Goal: Information Seeking & Learning: Check status

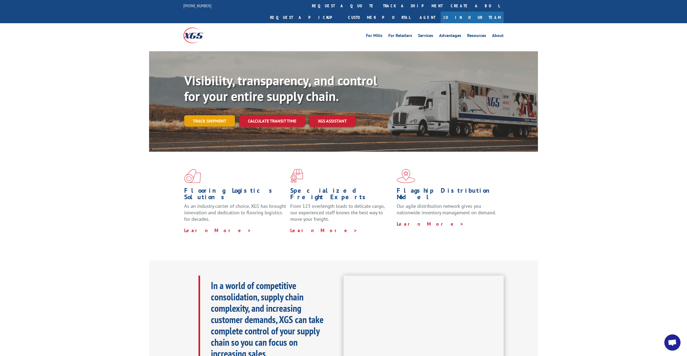
click at [217, 115] on link "Track shipment" at bounding box center [209, 120] width 51 height 11
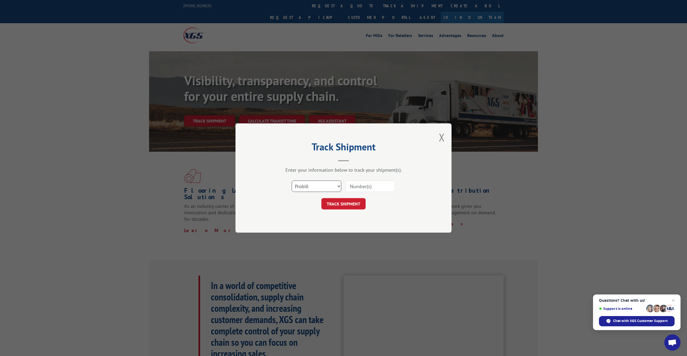
select select "bol"
click at [359, 187] on input at bounding box center [370, 186] width 50 height 11
paste input "17551556"
type input "17551556"
click at [354, 205] on button "TRACK SHIPMENT" at bounding box center [343, 203] width 44 height 11
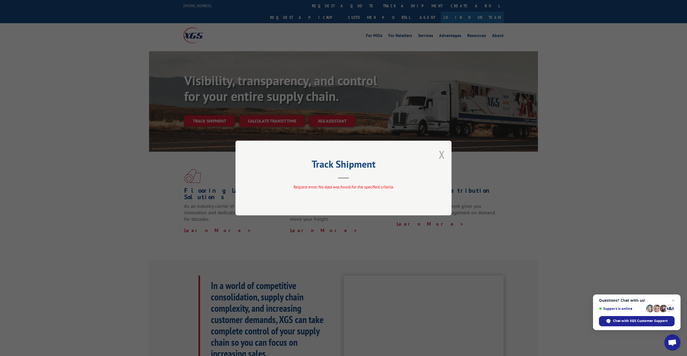
click at [442, 152] on button "Close modal" at bounding box center [442, 154] width 6 height 14
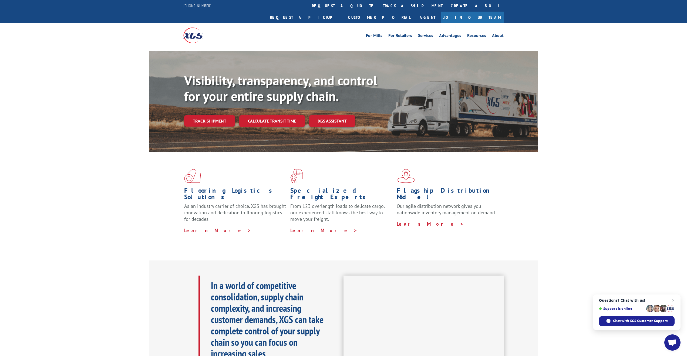
click at [210, 115] on link "Track shipment" at bounding box center [209, 120] width 51 height 11
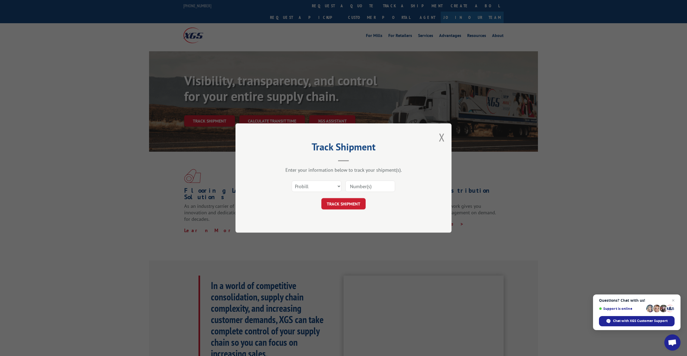
click at [353, 187] on input at bounding box center [370, 186] width 50 height 11
paste input "17551556"
type input "17551556"
click at [353, 205] on button "TRACK SHIPMENT" at bounding box center [343, 203] width 44 height 11
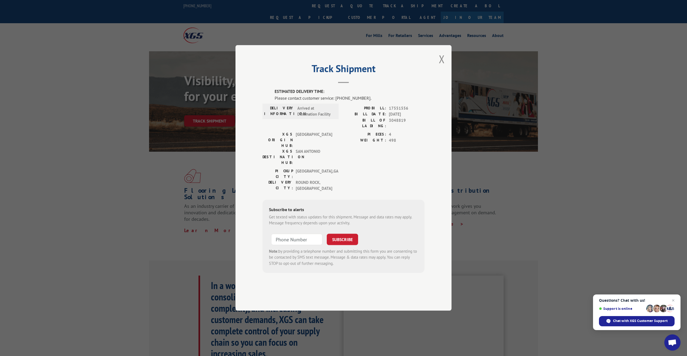
drag, startPoint x: 282, startPoint y: 66, endPoint x: 287, endPoint y: 65, distance: 4.6
click at [287, 65] on div "Track Shipment ESTIMATED DELIVERY TIME: Please contact customer service: [PHONE…" at bounding box center [344, 178] width 216 height 266
click at [441, 66] on button "Close modal" at bounding box center [442, 59] width 6 height 14
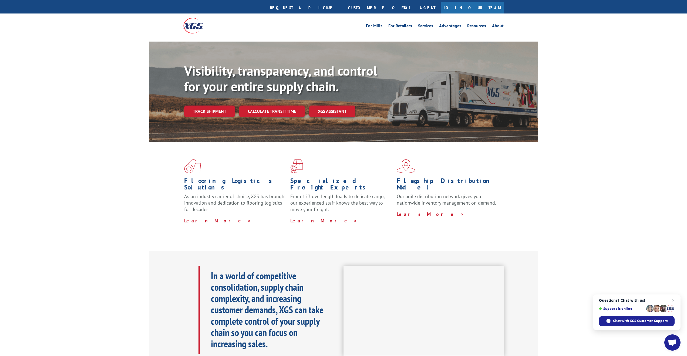
scroll to position [1, 0]
